Goal: Find specific page/section: Find specific page/section

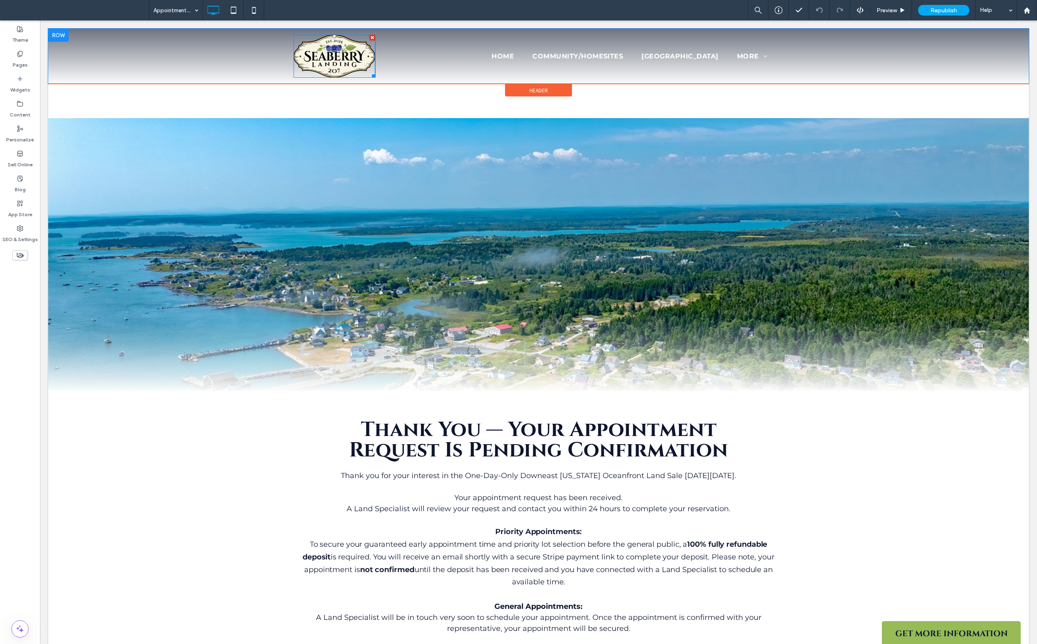
click at [329, 56] on img at bounding box center [335, 56] width 82 height 43
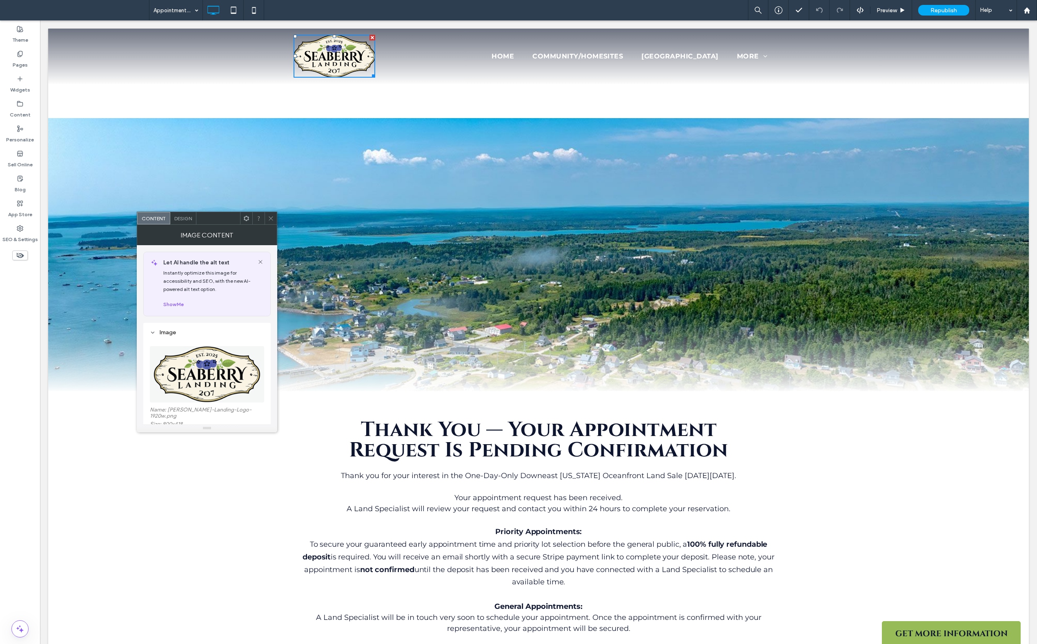
click at [271, 218] on icon at bounding box center [271, 218] width 6 height 6
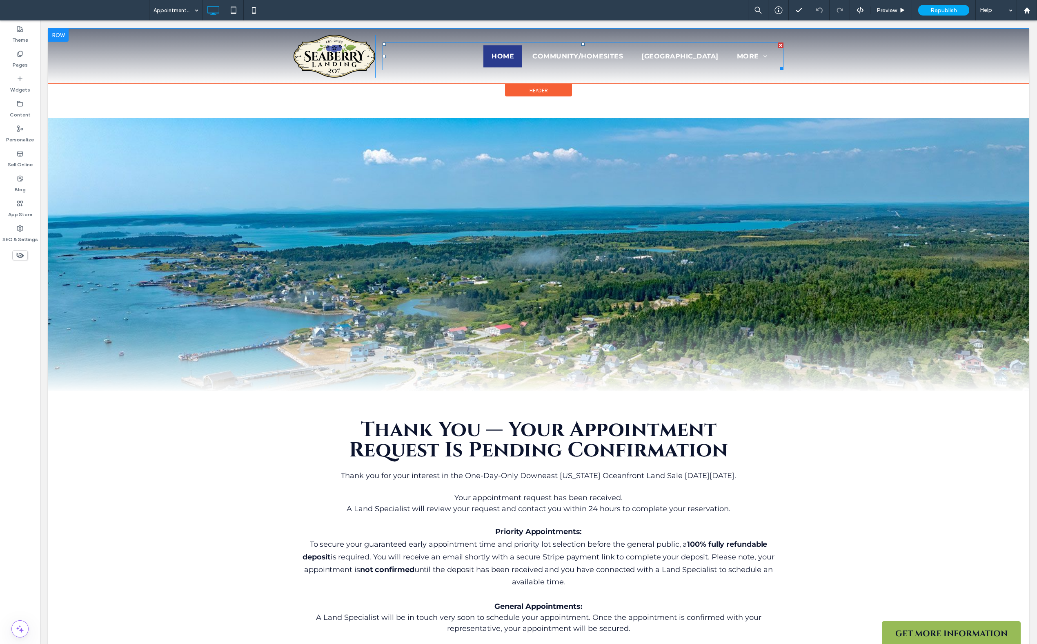
click at [492, 55] on span "Home" at bounding box center [503, 56] width 22 height 10
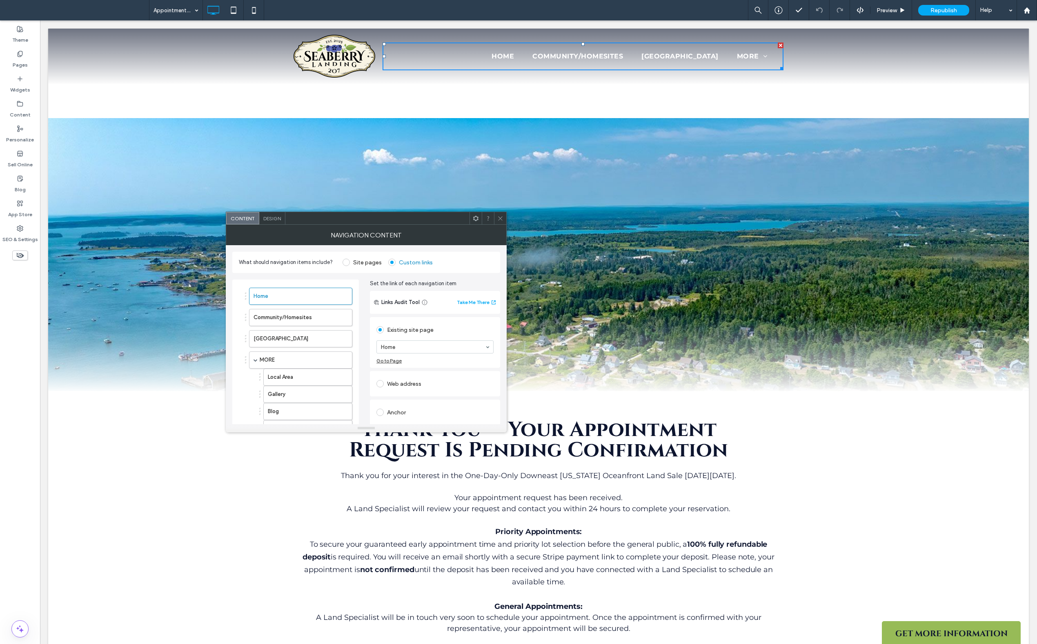
drag, startPoint x: 503, startPoint y: 218, endPoint x: 435, endPoint y: 231, distance: 69.1
click at [503, 218] on icon at bounding box center [501, 218] width 6 height 6
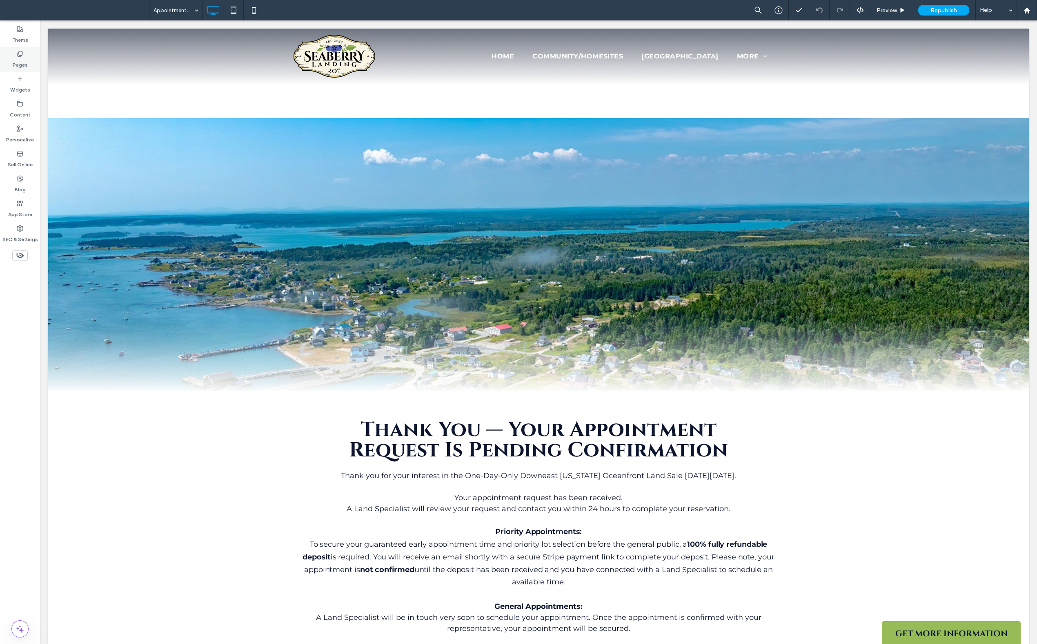
click at [16, 67] on label "Pages" at bounding box center [20, 62] width 15 height 11
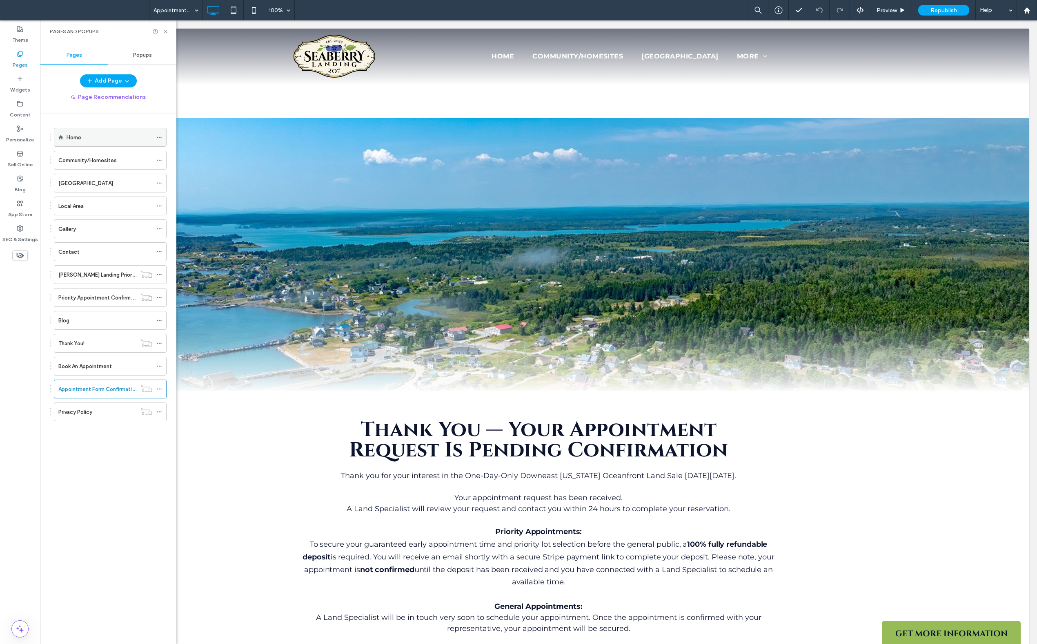
click at [87, 138] on div "Home" at bounding box center [110, 137] width 86 height 9
click at [167, 32] on icon at bounding box center [166, 32] width 6 height 6
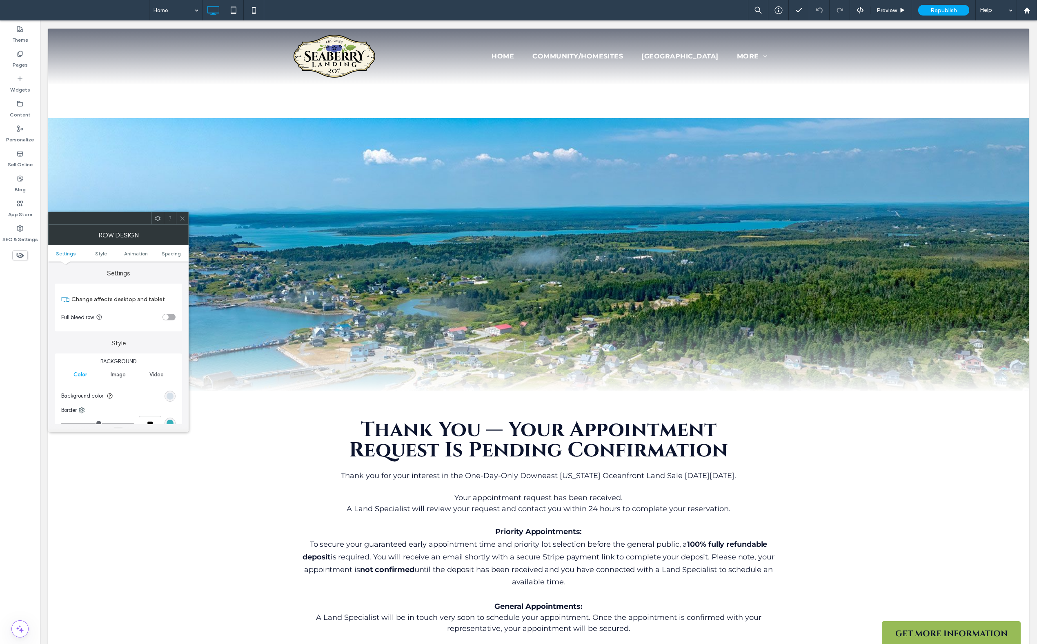
click at [158, 219] on icon at bounding box center [158, 218] width 6 height 6
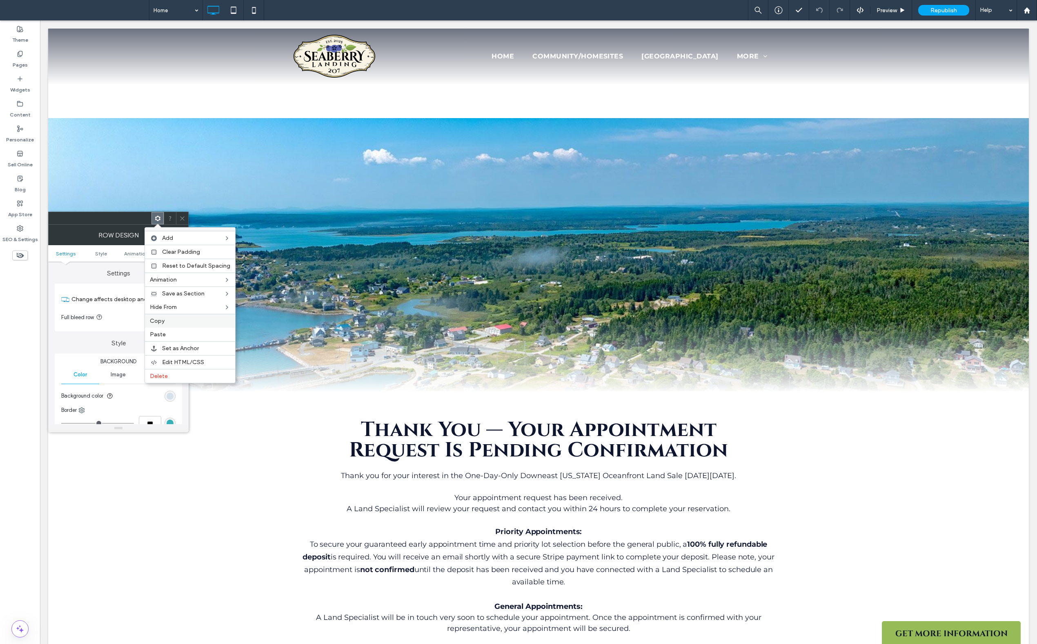
click at [187, 320] on label "Copy" at bounding box center [190, 320] width 80 height 7
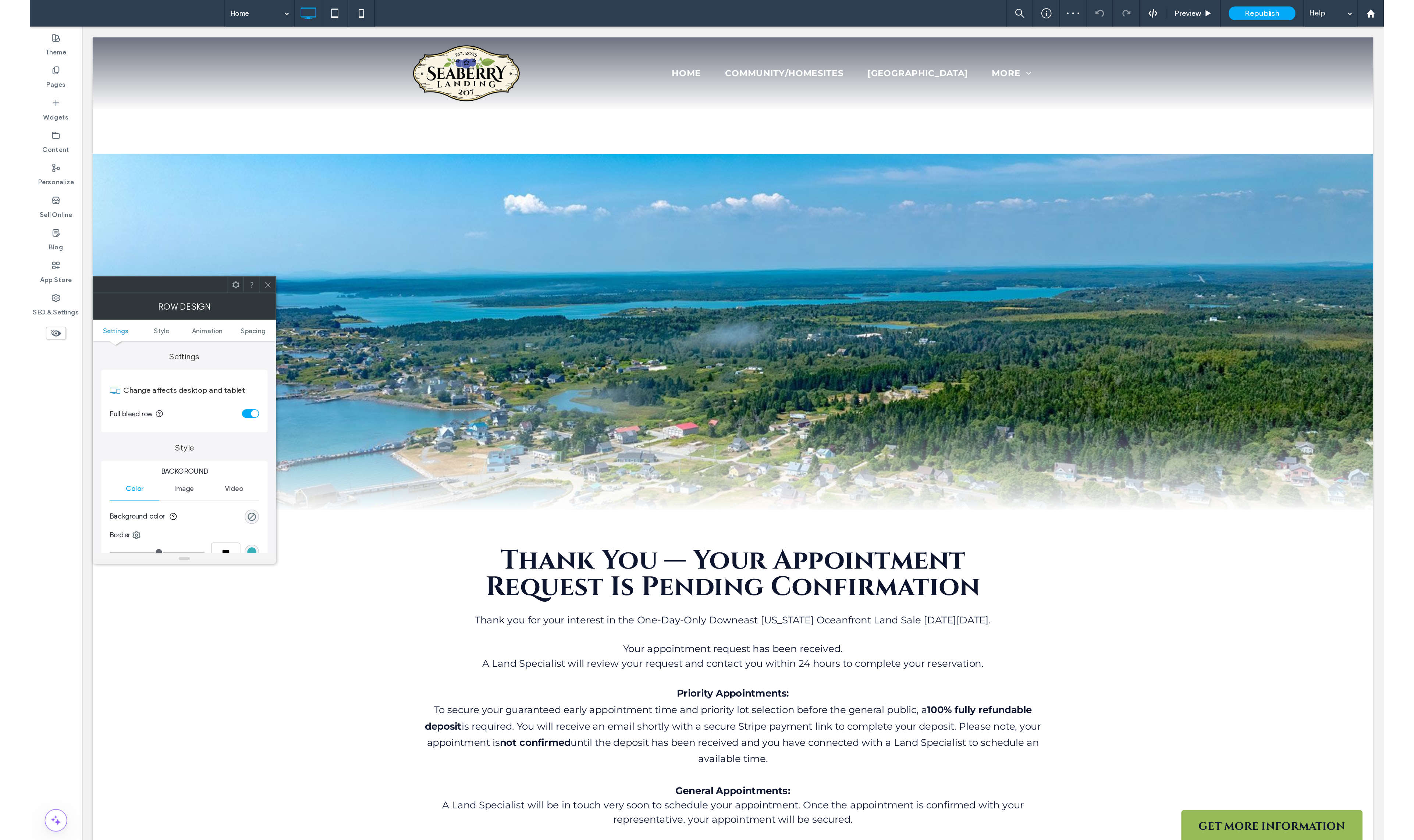
scroll to position [2, 0]
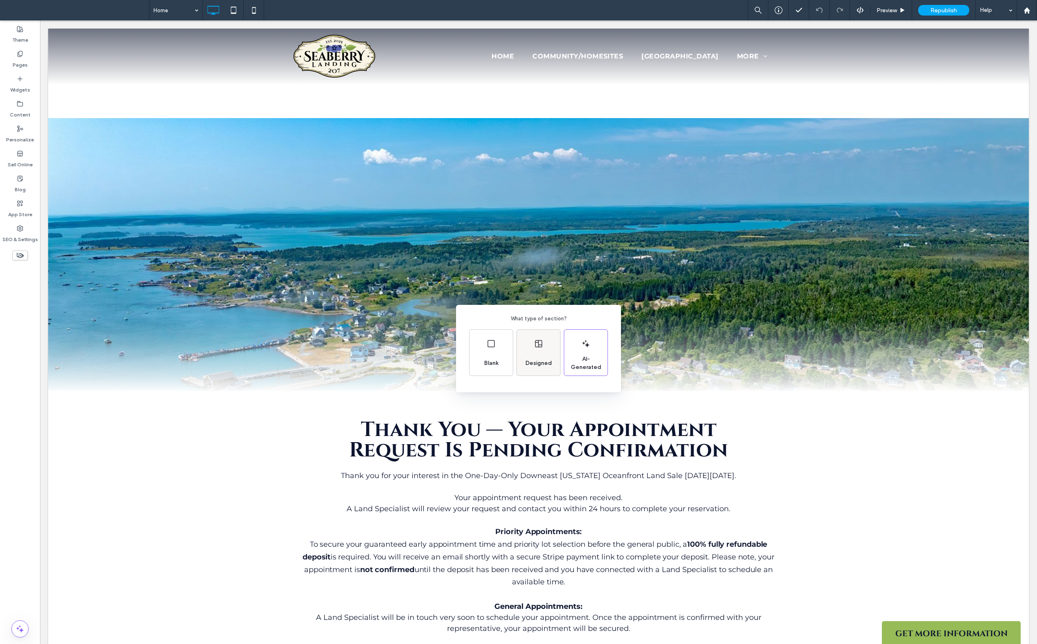
click at [540, 354] on div "Designed" at bounding box center [538, 363] width 33 height 18
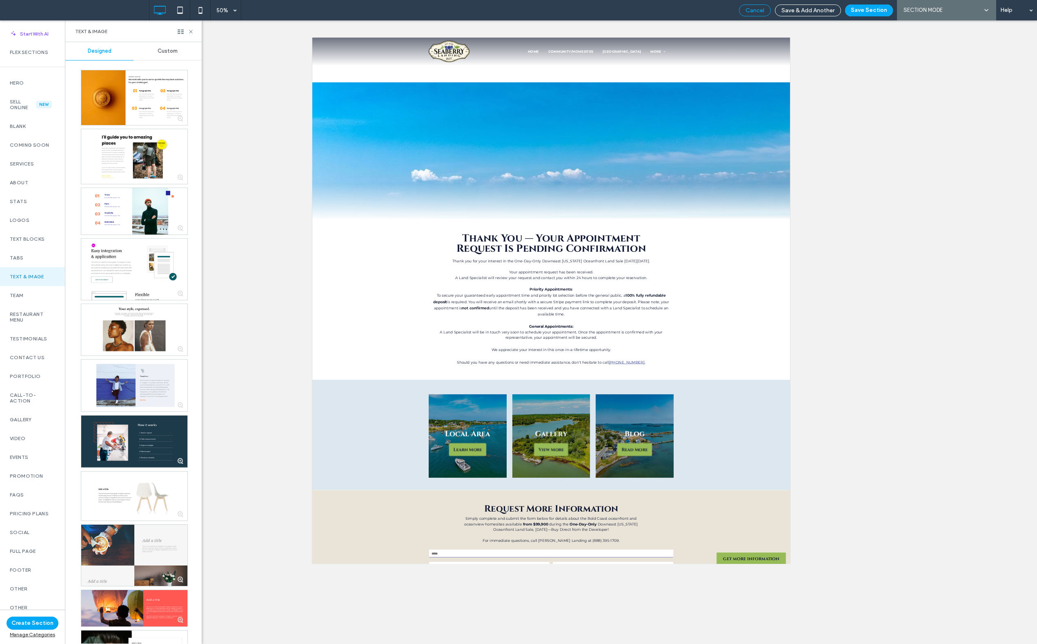
click at [753, 11] on span "Cancel" at bounding box center [755, 10] width 19 height 7
